Goal: Task Accomplishment & Management: Manage account settings

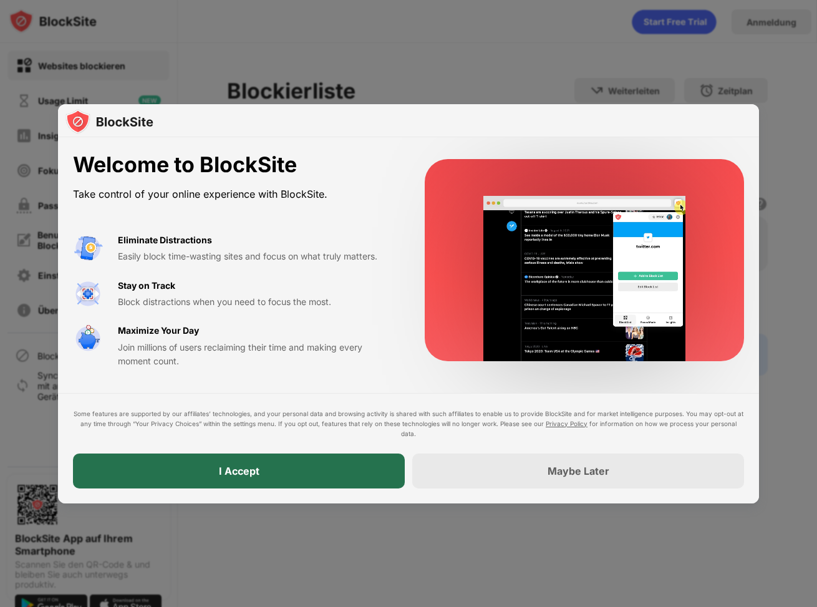
click at [236, 473] on div "I Accept" at bounding box center [239, 471] width 41 height 12
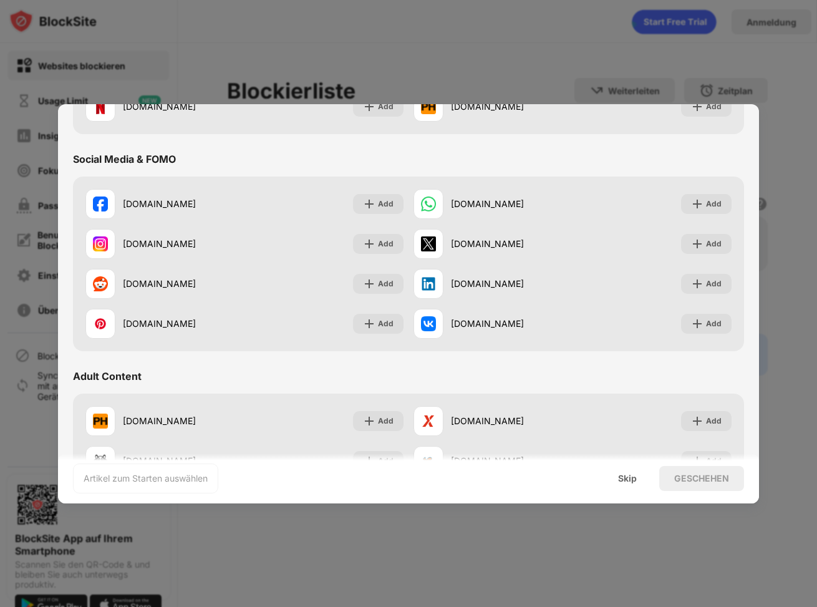
scroll to position [562, 0]
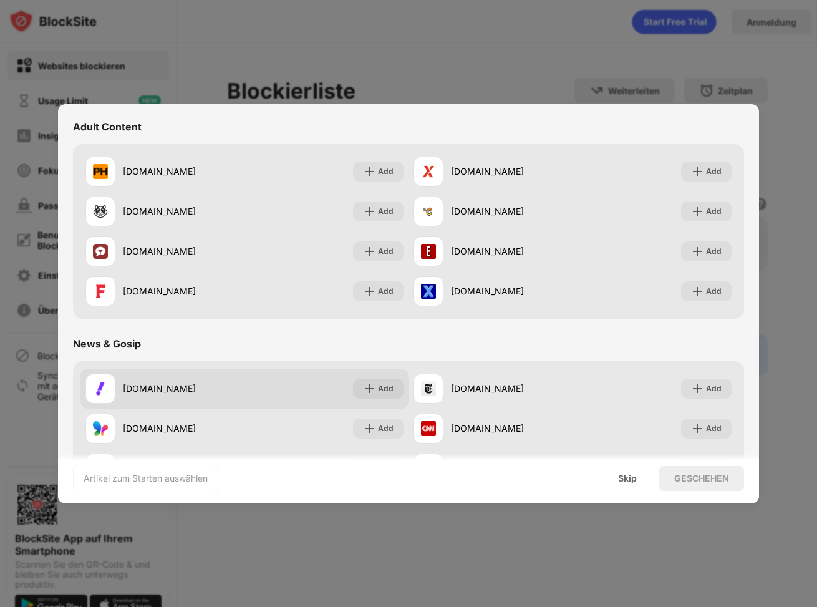
click at [137, 385] on div "yahoo.com" at bounding box center [184, 388] width 122 height 13
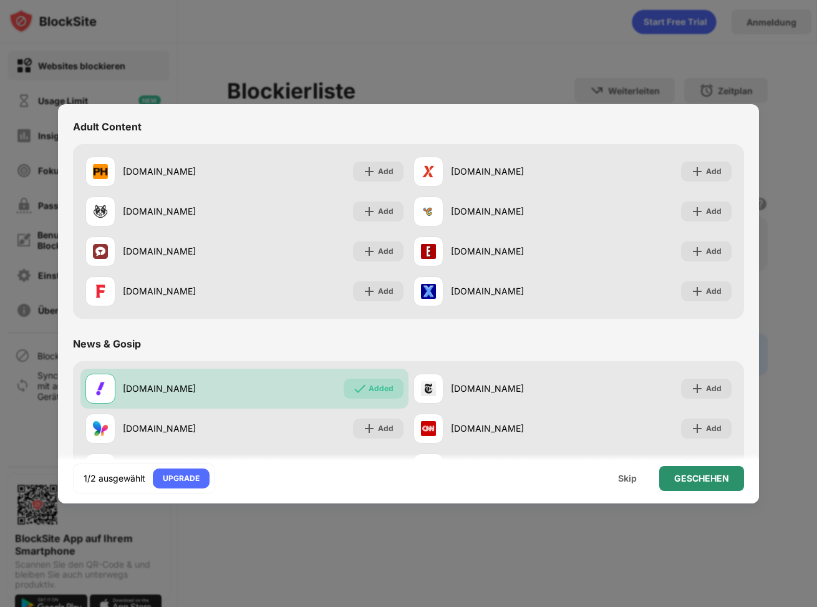
click at [718, 477] on div "GESCHEHEN" at bounding box center [702, 479] width 55 height 10
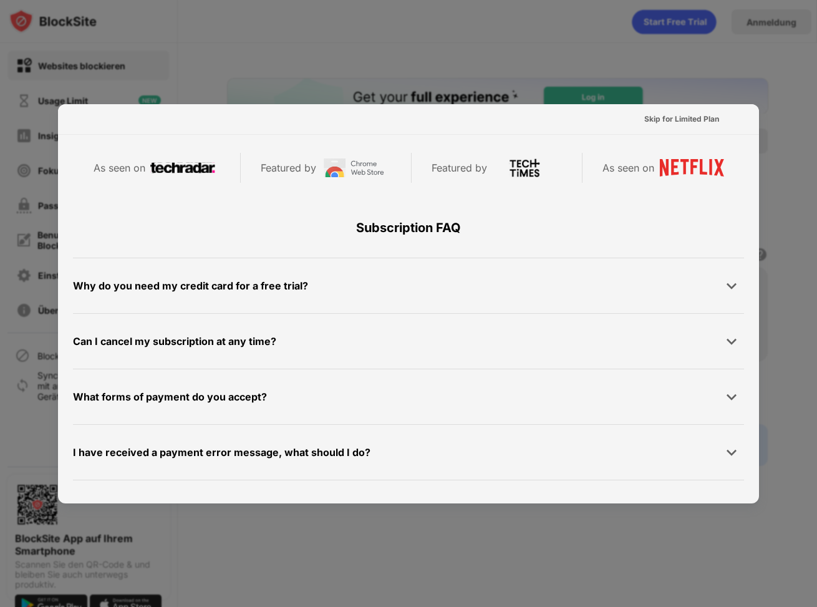
scroll to position [608, 0]
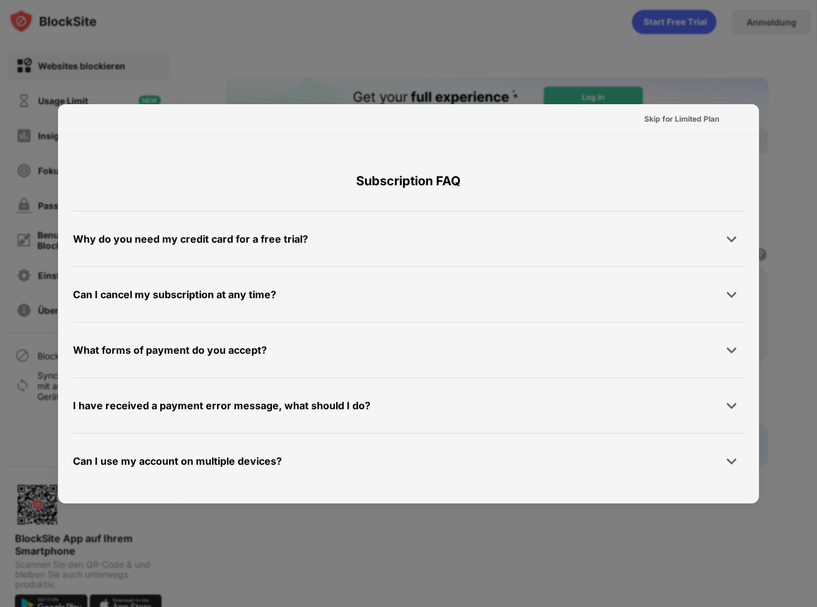
click at [427, 527] on div at bounding box center [408, 303] width 817 height 607
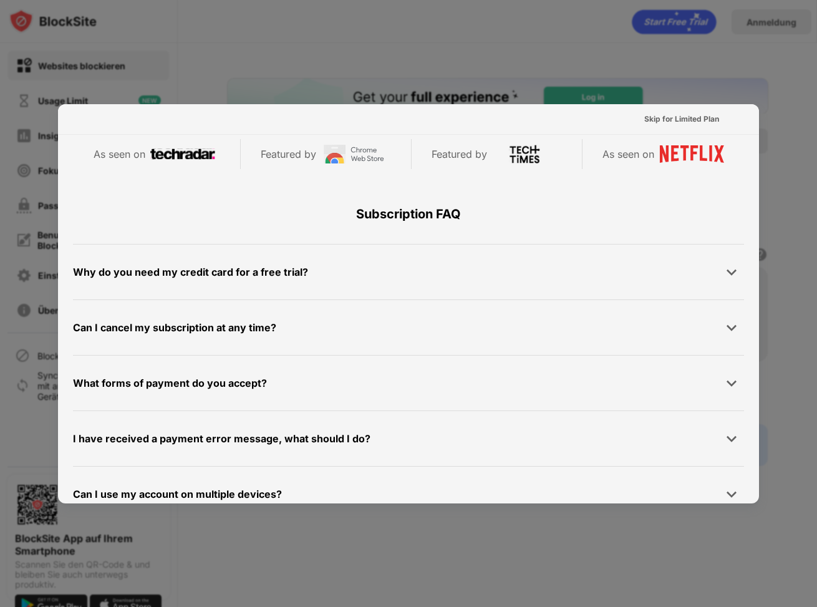
scroll to position [484, 0]
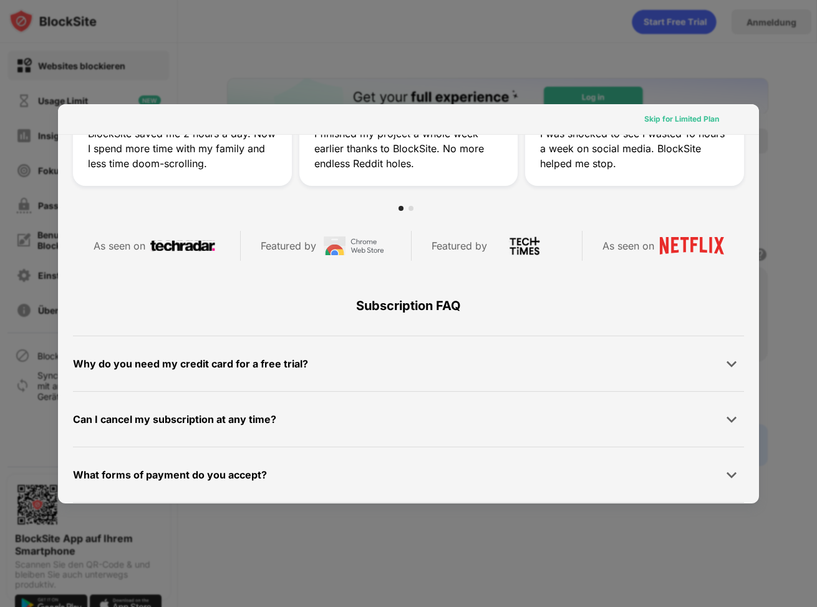
click at [653, 119] on div "Skip for Limited Plan" at bounding box center [682, 119] width 75 height 12
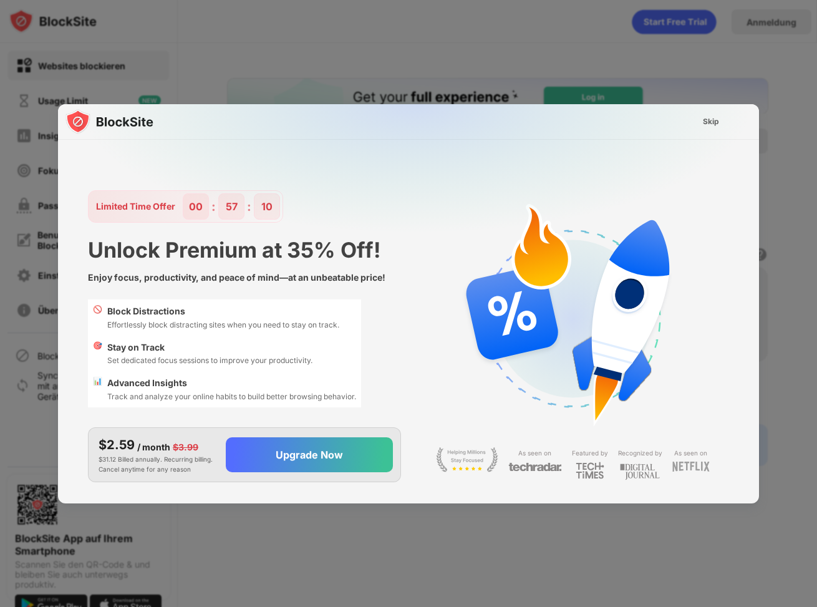
scroll to position [0, 0]
click at [704, 119] on div "Skip" at bounding box center [711, 121] width 16 height 12
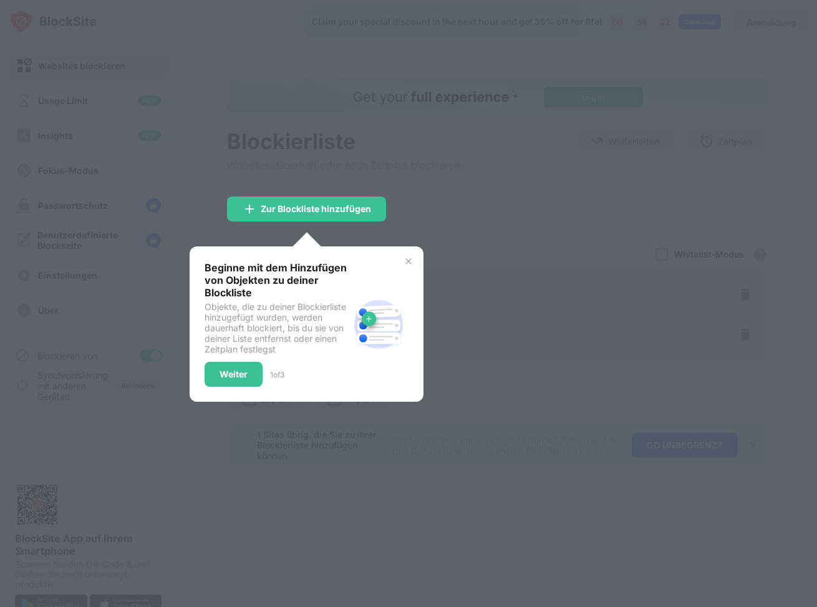
click at [404, 261] on img at bounding box center [409, 261] width 10 height 10
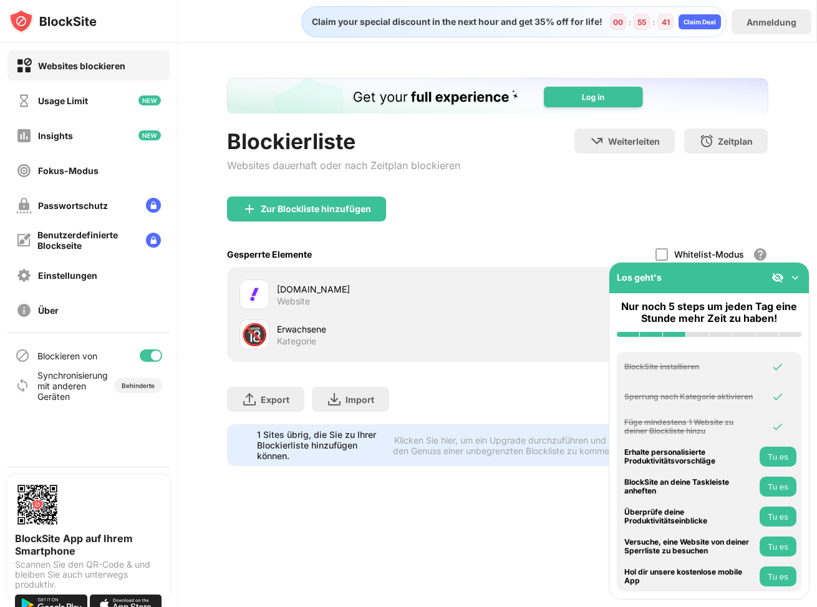
click at [298, 300] on div "Website" at bounding box center [293, 301] width 33 height 11
click at [263, 295] on div at bounding box center [255, 295] width 30 height 30
click at [797, 279] on img at bounding box center [795, 277] width 12 height 12
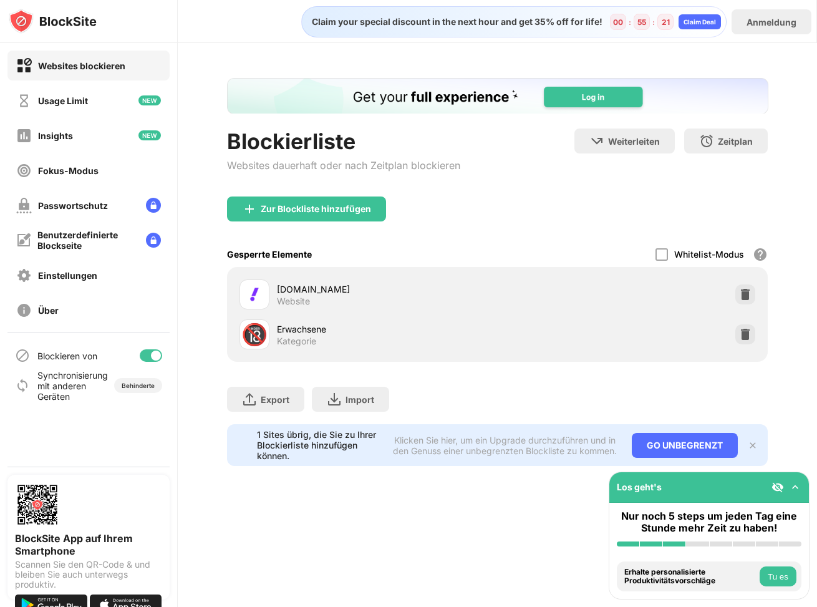
click at [260, 301] on img at bounding box center [254, 294] width 15 height 15
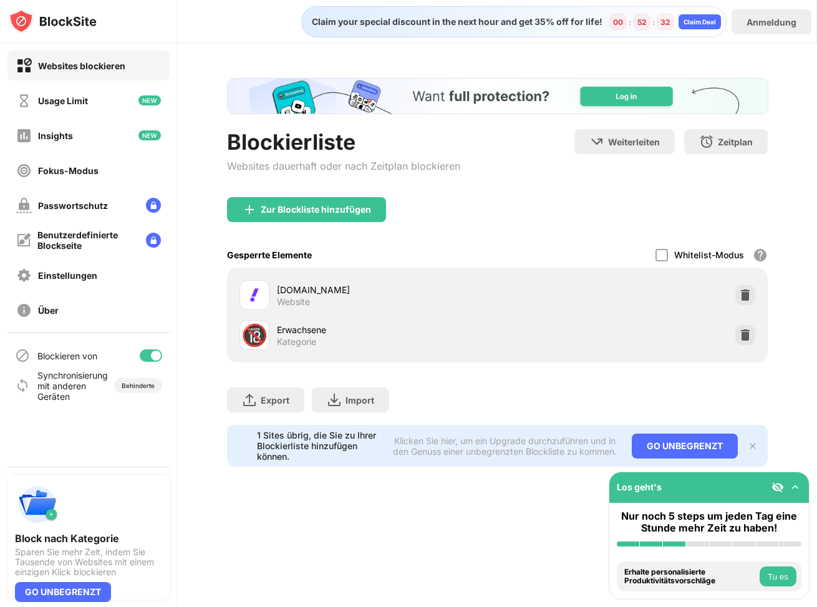
click at [230, 285] on div "[DOMAIN_NAME] Website 🔞 Erwachsene Kategorie" at bounding box center [498, 315] width 542 height 95
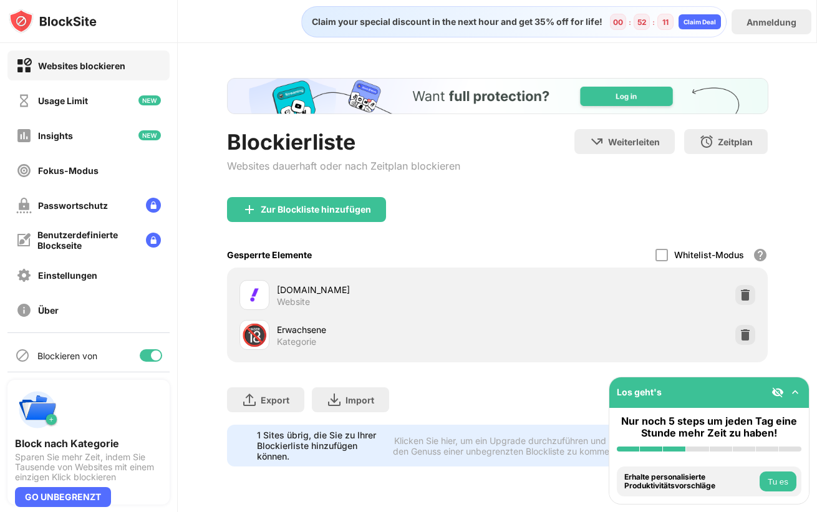
click at [793, 392] on img at bounding box center [795, 392] width 12 height 12
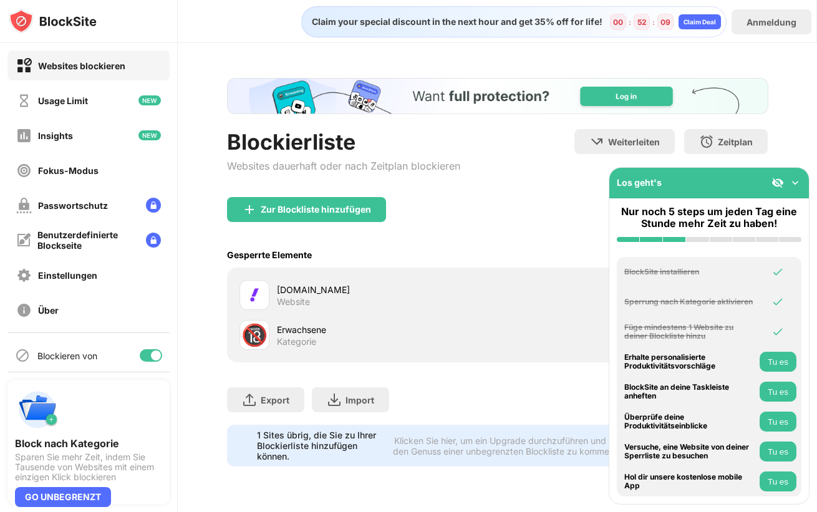
click at [791, 180] on img at bounding box center [795, 183] width 12 height 12
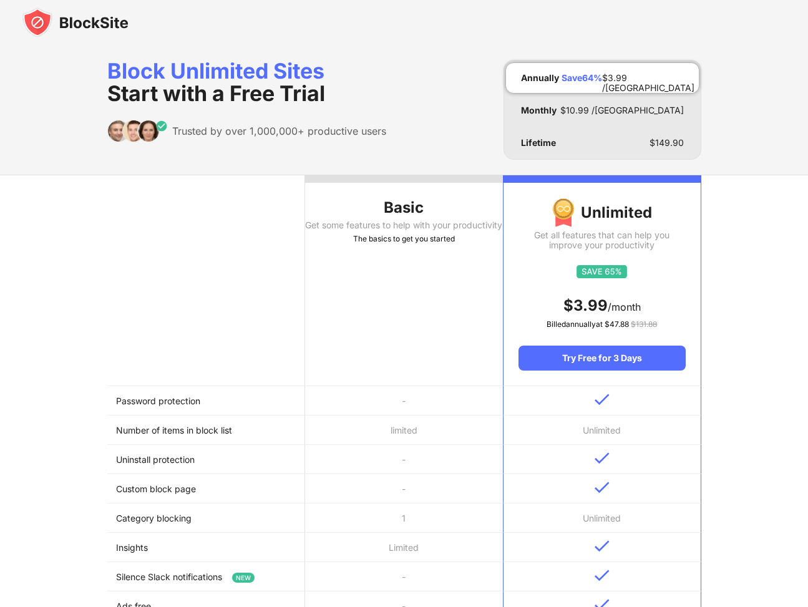
click at [408, 229] on div "Get some features to help with your productivity" at bounding box center [404, 225] width 198 height 10
click at [174, 65] on div "Block Unlimited Sites Start with a Free Trial" at bounding box center [246, 82] width 279 height 45
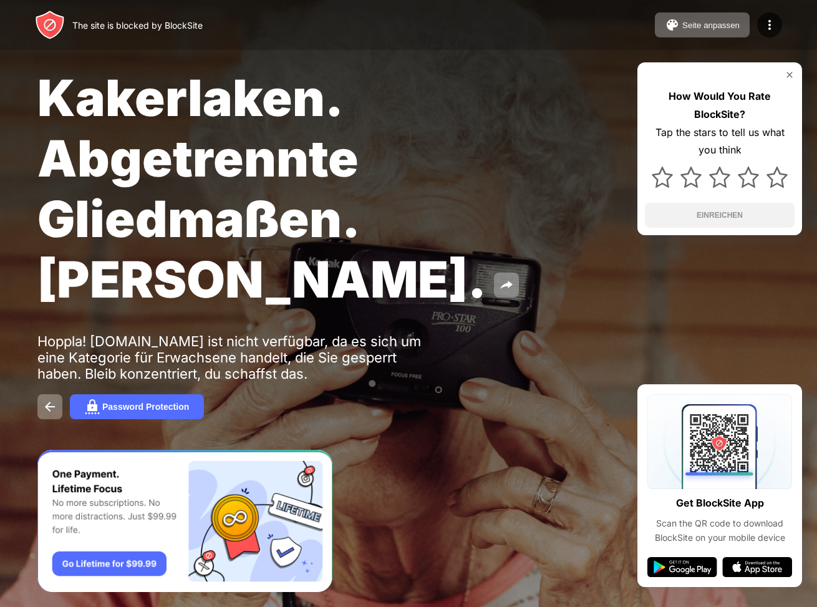
click at [792, 72] on img at bounding box center [790, 75] width 10 height 10
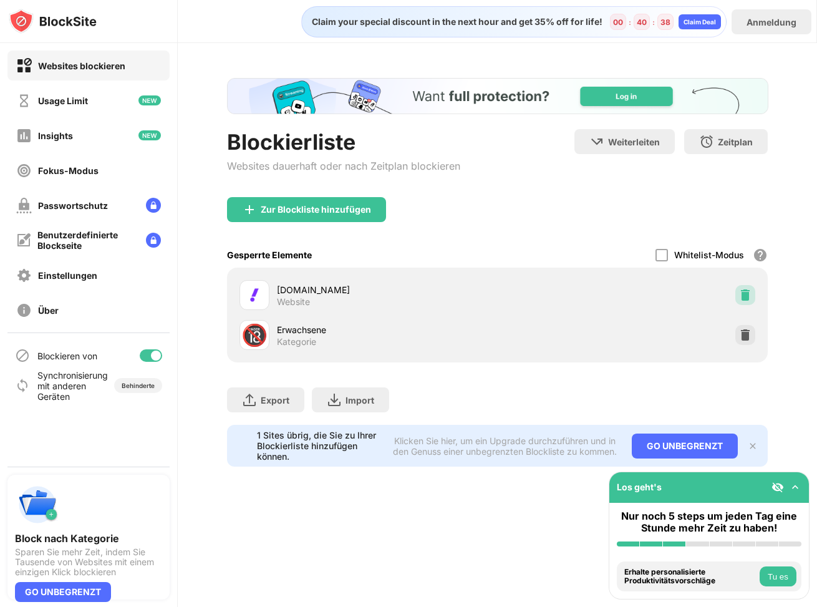
click at [747, 295] on img at bounding box center [745, 295] width 12 height 12
